Goal: Transaction & Acquisition: Purchase product/service

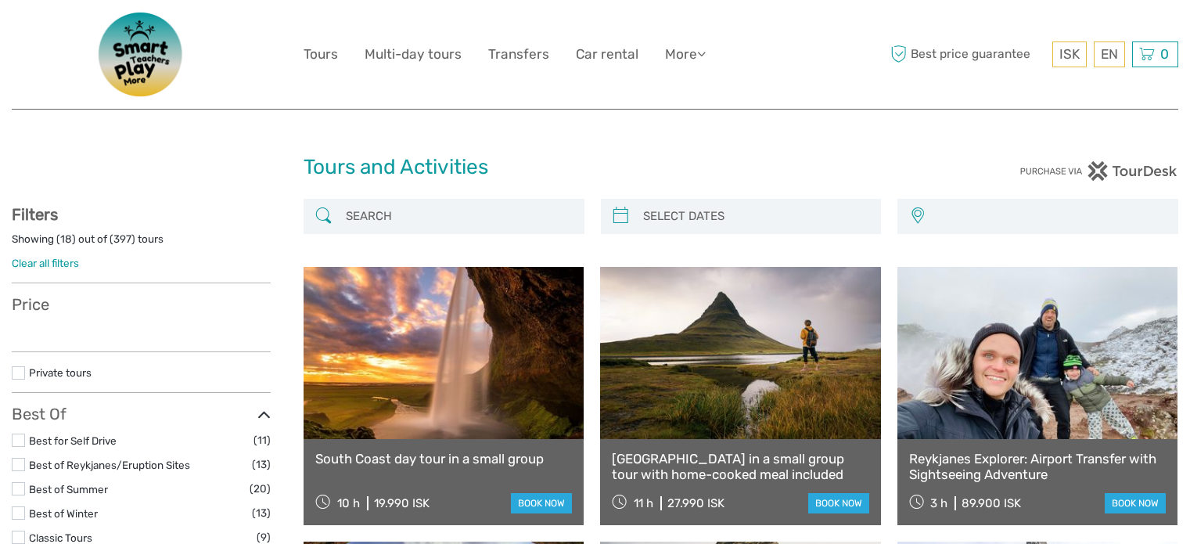
select select
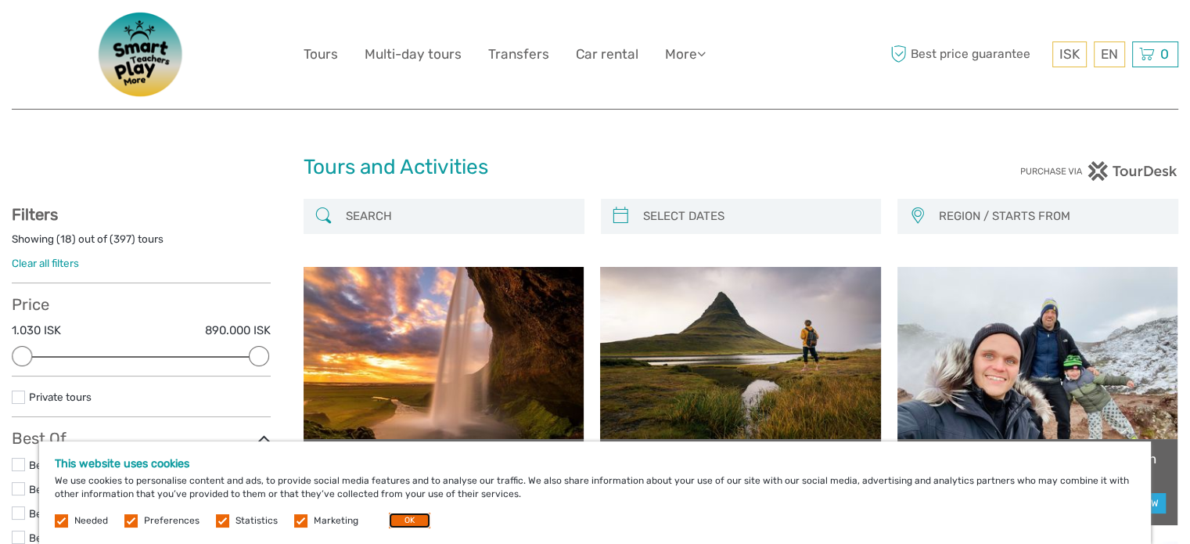
click at [403, 520] on button "OK" at bounding box center [409, 520] width 41 height 16
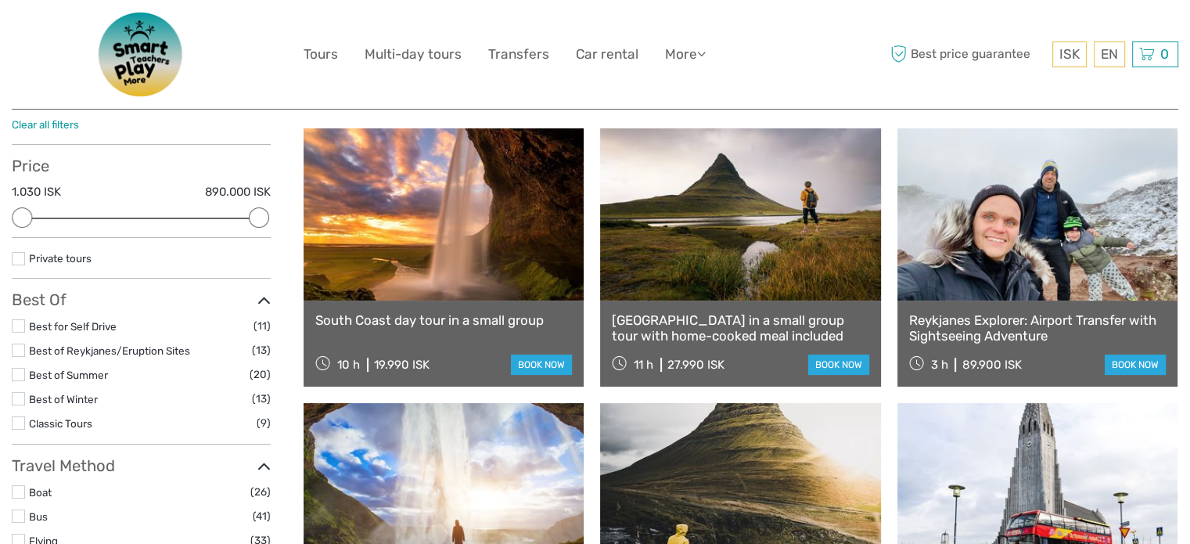
scroll to position [156, 0]
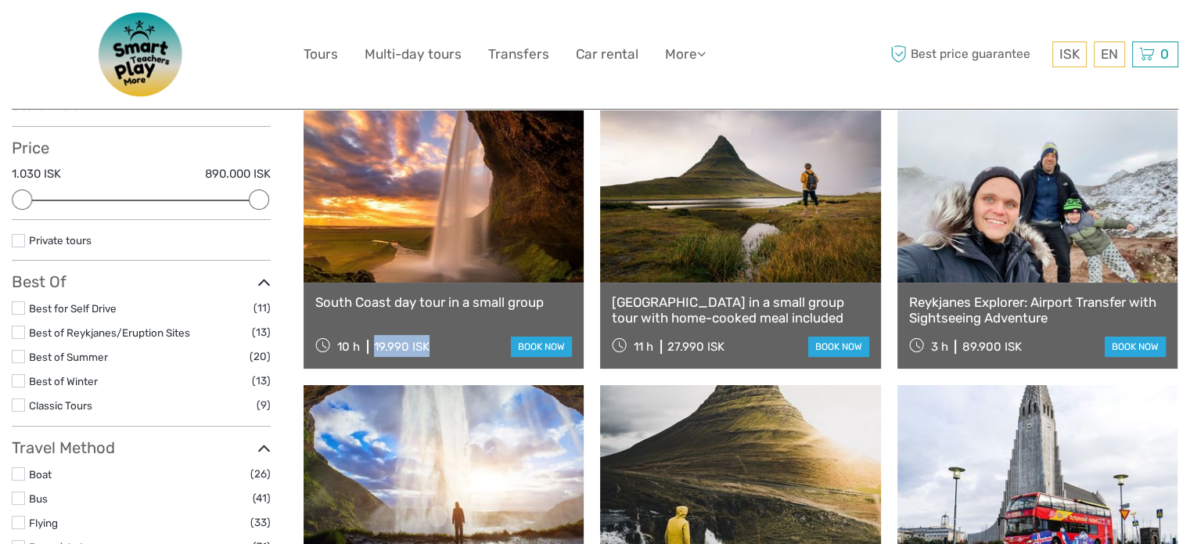
drag, startPoint x: 374, startPoint y: 344, endPoint x: 435, endPoint y: 346, distance: 61.0
click at [435, 346] on div "10 h 19.990 ISK book now" at bounding box center [443, 346] width 257 height 22
copy div "19.990 ISK"
click at [426, 336] on div "10 h 19.990 ISK" at bounding box center [372, 346] width 114 height 22
click at [385, 342] on div "19.990 ISK" at bounding box center [402, 346] width 56 height 14
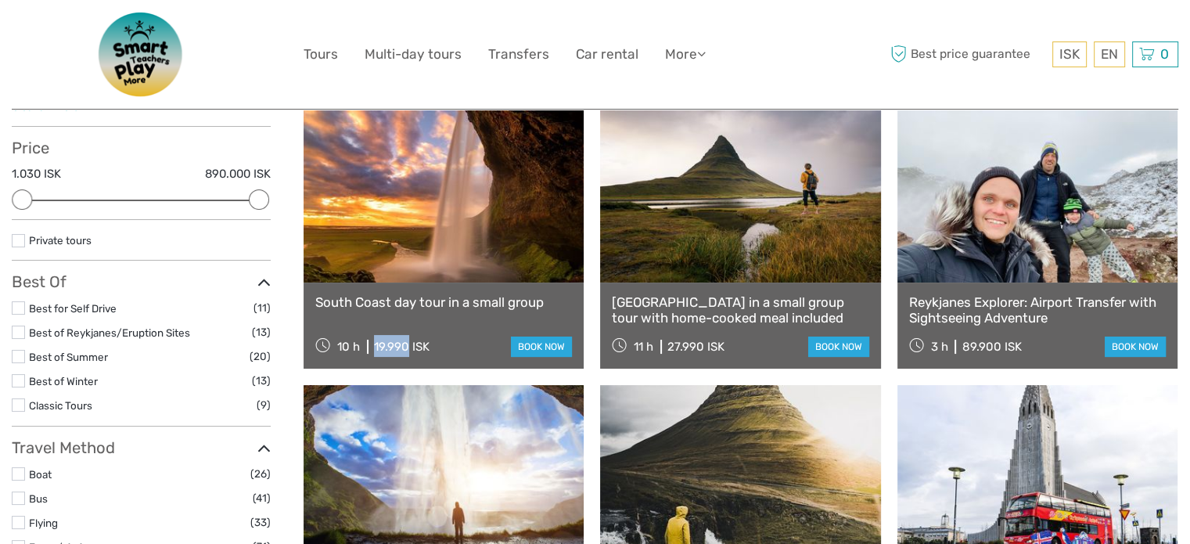
drag, startPoint x: 408, startPoint y: 345, endPoint x: 375, endPoint y: 347, distance: 32.9
click at [375, 347] on div "19.990 ISK" at bounding box center [402, 346] width 56 height 14
copy div "19.990"
